Goal: Find specific page/section

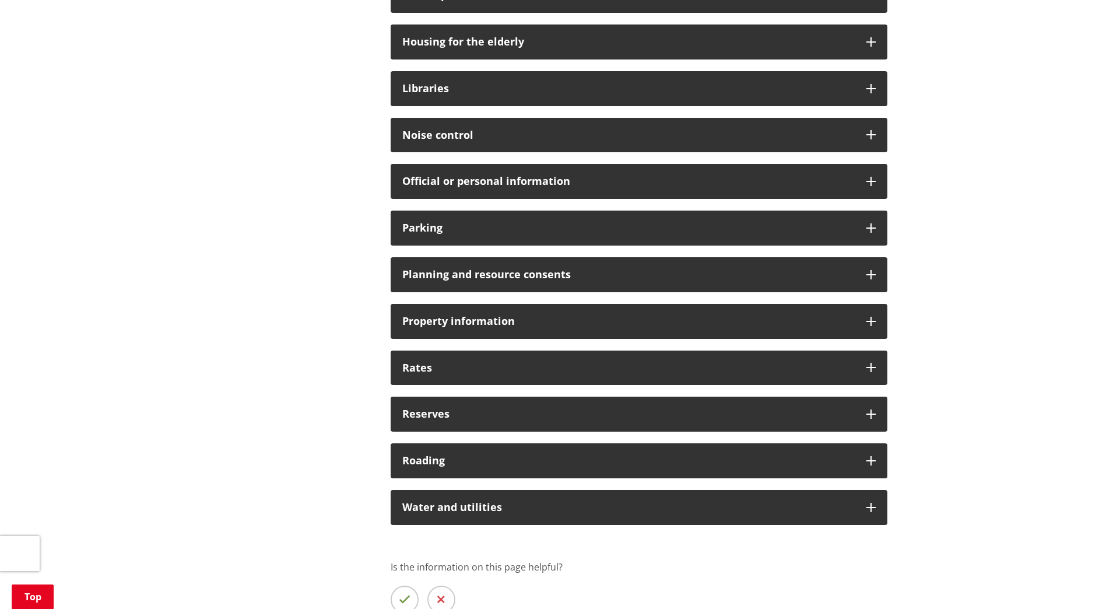
scroll to position [817, 0]
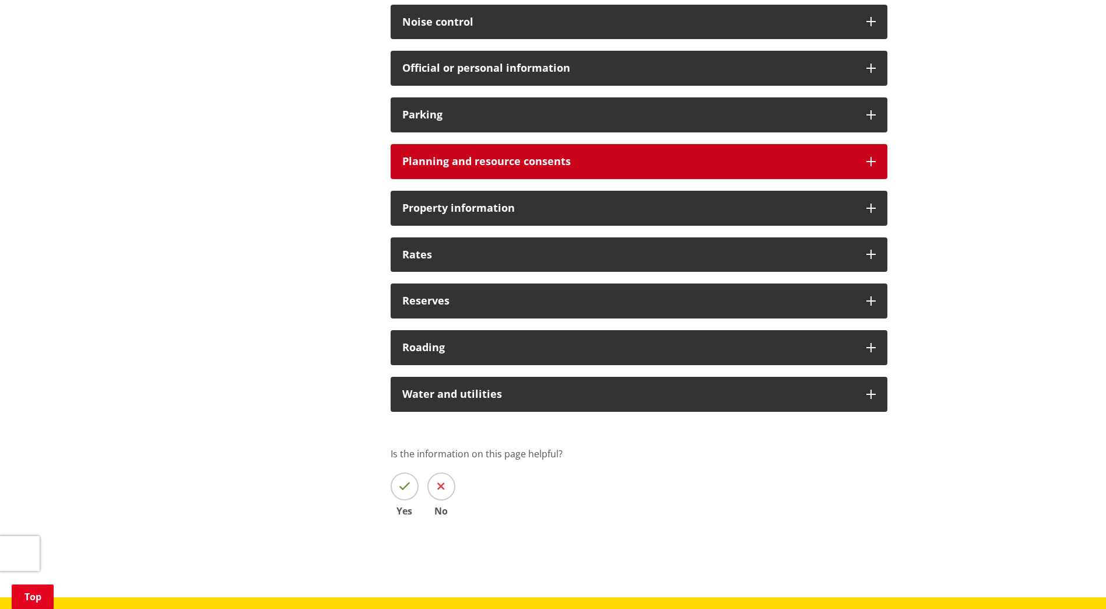
click at [873, 164] on icon at bounding box center [871, 161] width 9 height 9
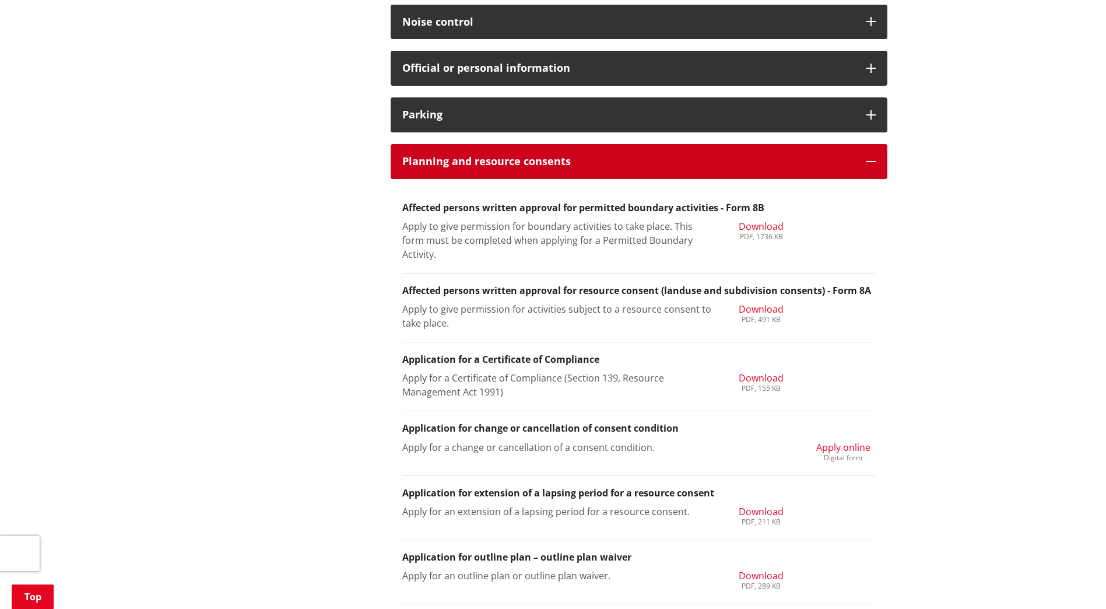
click at [874, 164] on icon at bounding box center [871, 161] width 9 height 9
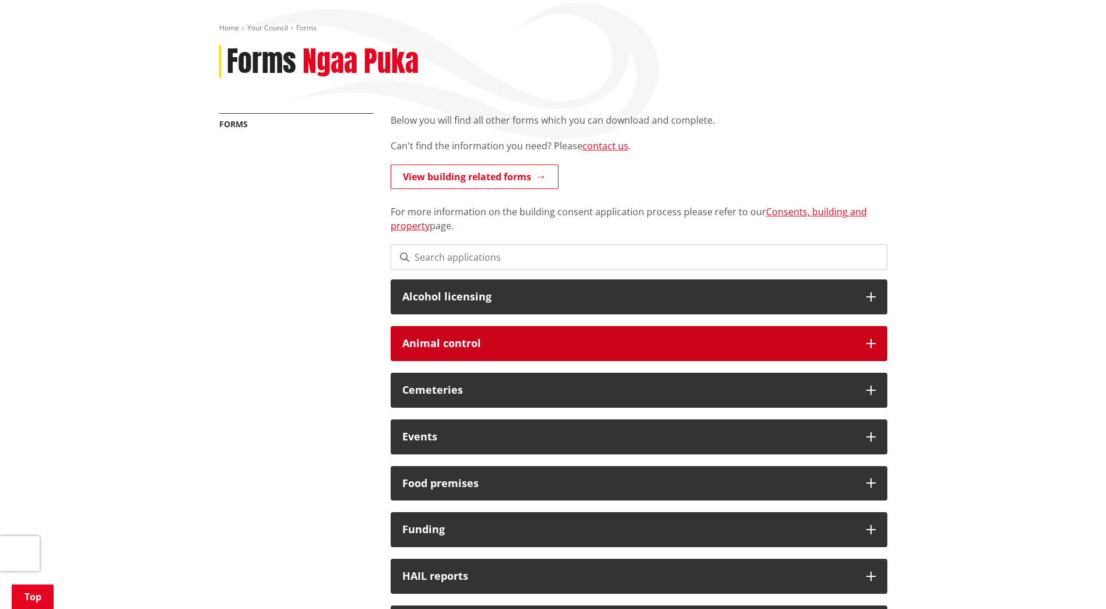
scroll to position [117, 0]
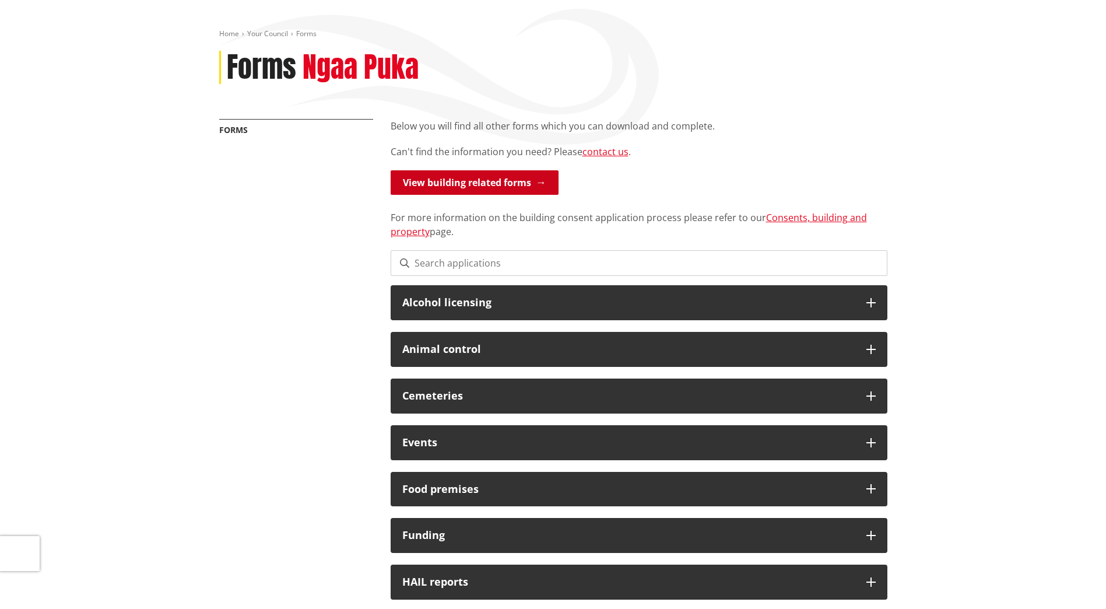
click at [474, 182] on link "View building related forms" at bounding box center [475, 182] width 168 height 24
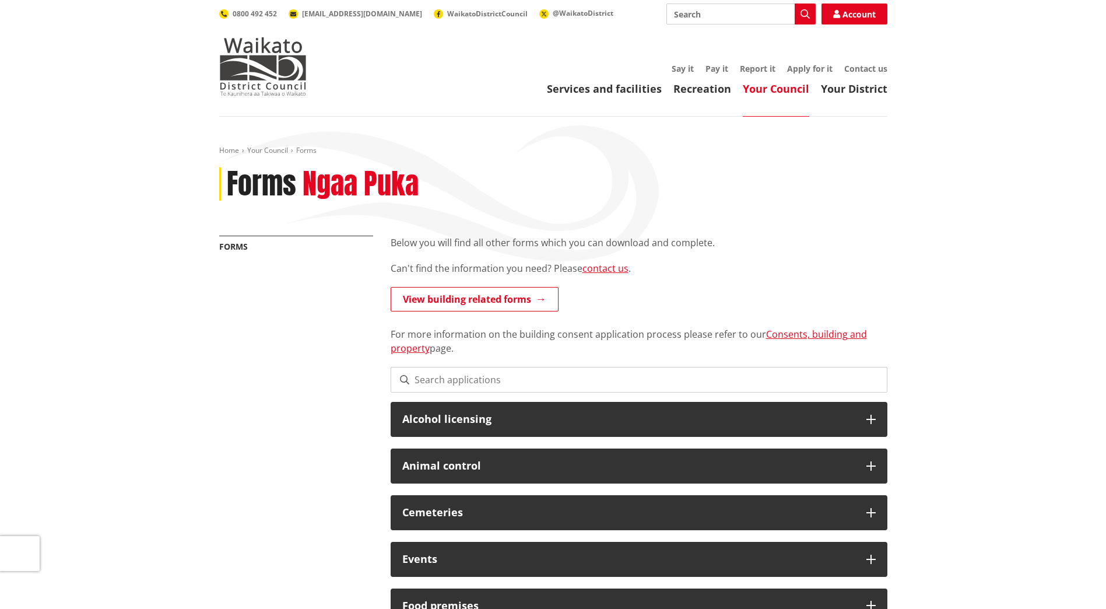
scroll to position [117, 0]
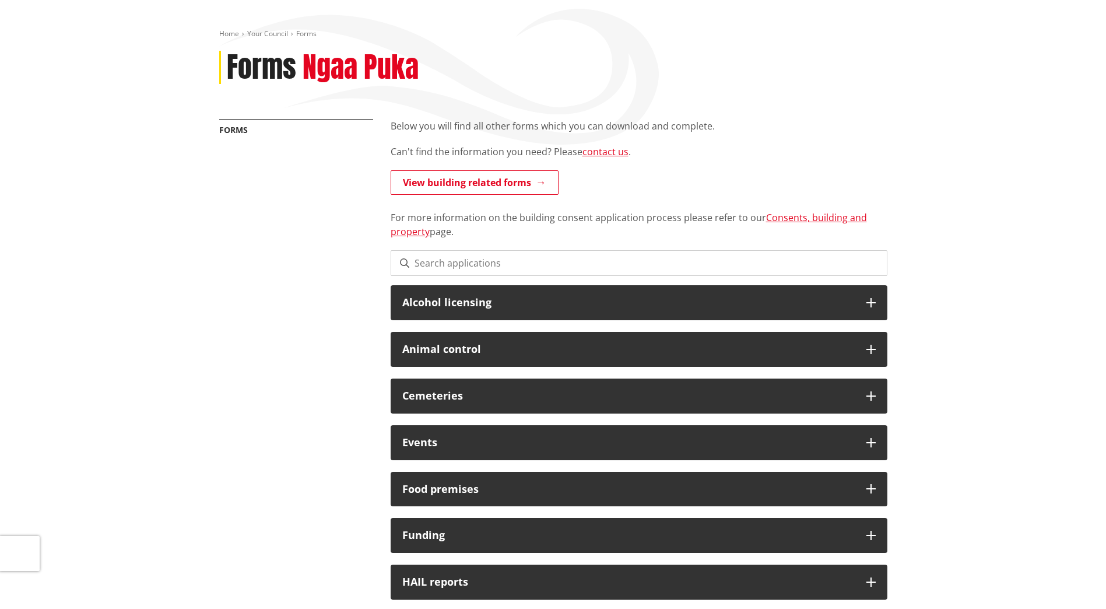
drag, startPoint x: 446, startPoint y: 260, endPoint x: 457, endPoint y: 259, distance: 11.1
click at [446, 260] on input at bounding box center [639, 263] width 497 height 26
type input "PS3"
